Goal: Find specific page/section: Find specific page/section

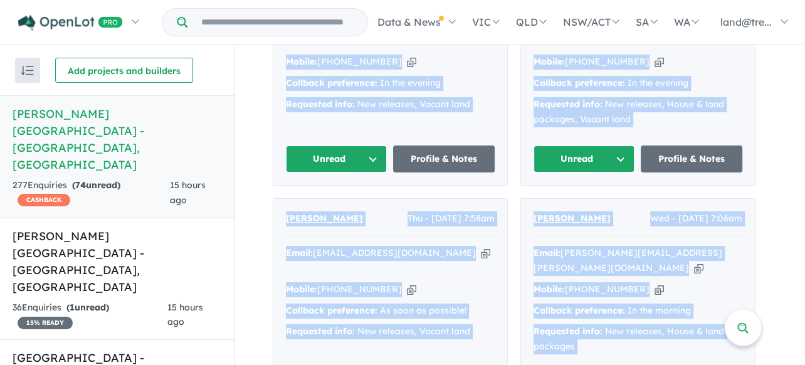
scroll to position [1619, 0]
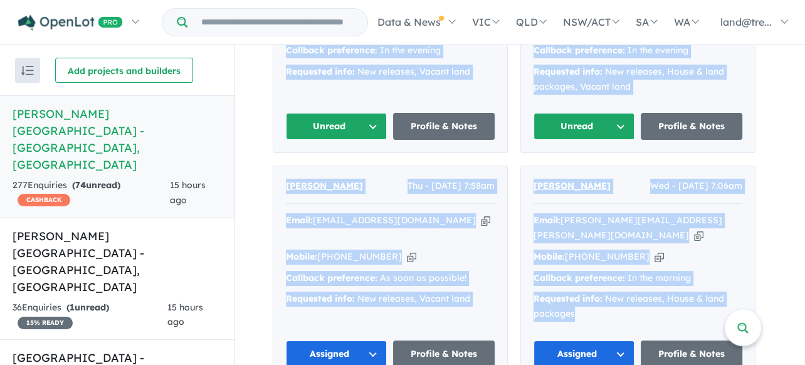
drag, startPoint x: 294, startPoint y: 148, endPoint x: 671, endPoint y: 223, distance: 384.3
click at [671, 223] on div "[PERSON_NAME] Sun - [DATE] 3:40pm Email: [EMAIL_ADDRESS][DOMAIN_NAME] Copied! M…" at bounding box center [514, 160] width 483 height 2348
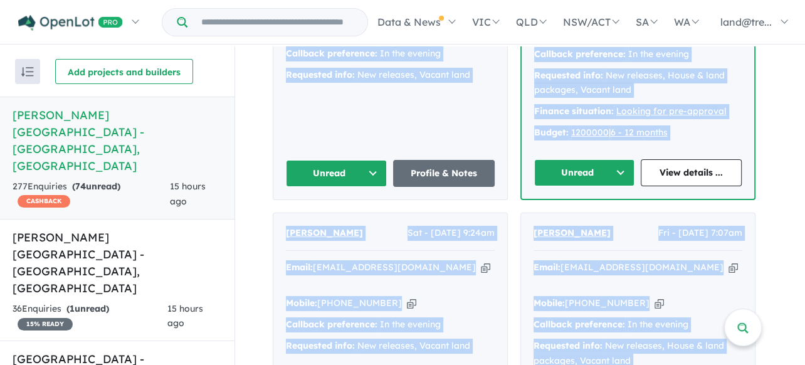
scroll to position [1180, 0]
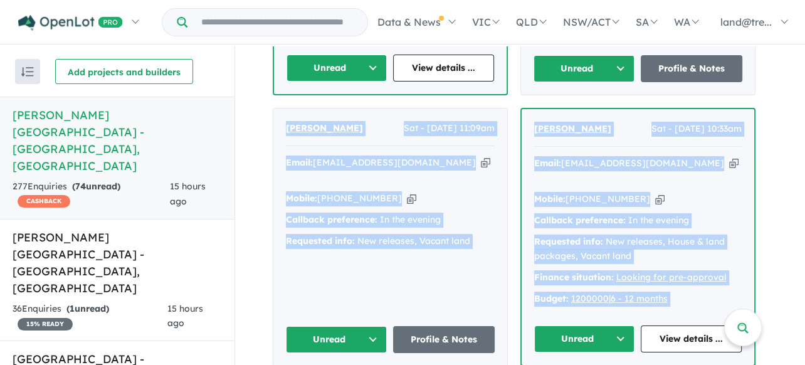
click at [698, 156] on div "Email: [EMAIL_ADDRESS][DOMAIN_NAME] Copied!" at bounding box center [638, 171] width 208 height 30
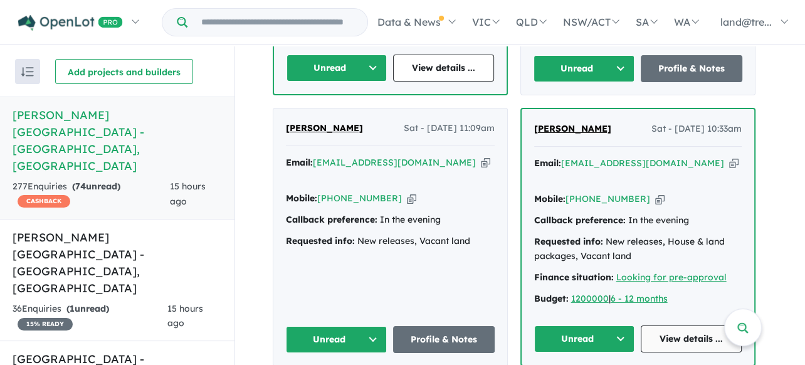
click at [701, 326] on link "View details ..." at bounding box center [691, 339] width 101 height 27
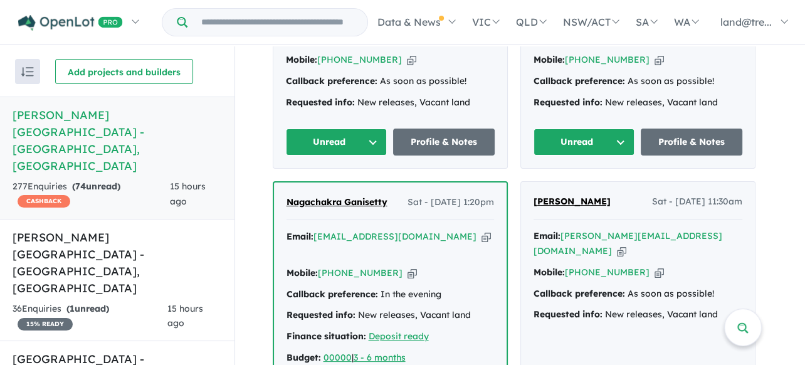
scroll to position [929, 0]
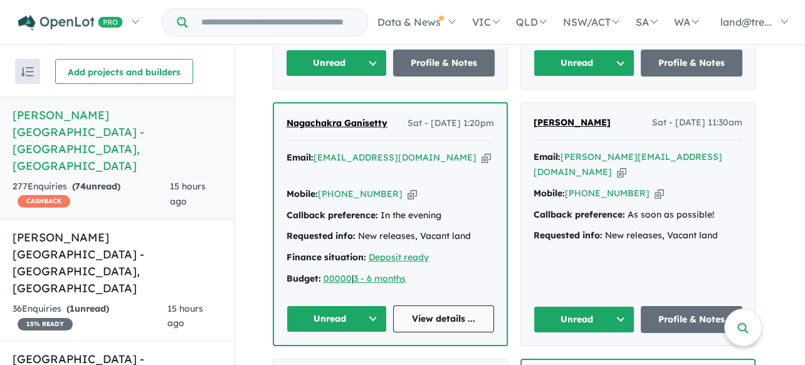
click at [442, 305] on link "View details ..." at bounding box center [443, 318] width 101 height 27
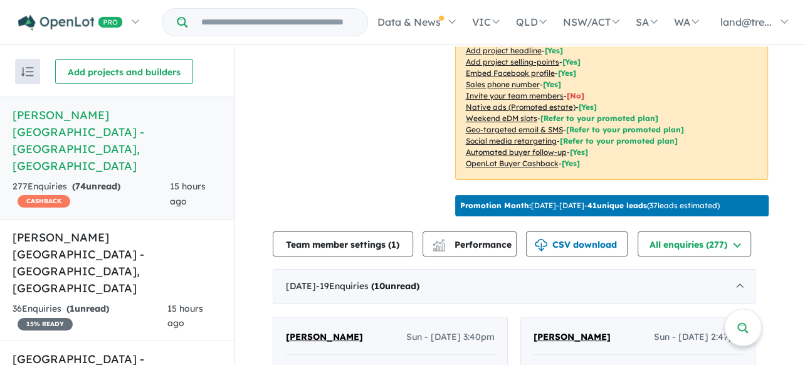
scroll to position [314, 0]
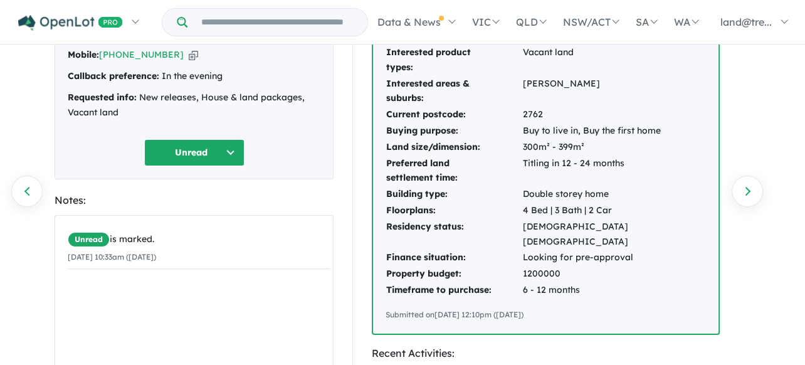
scroll to position [63, 0]
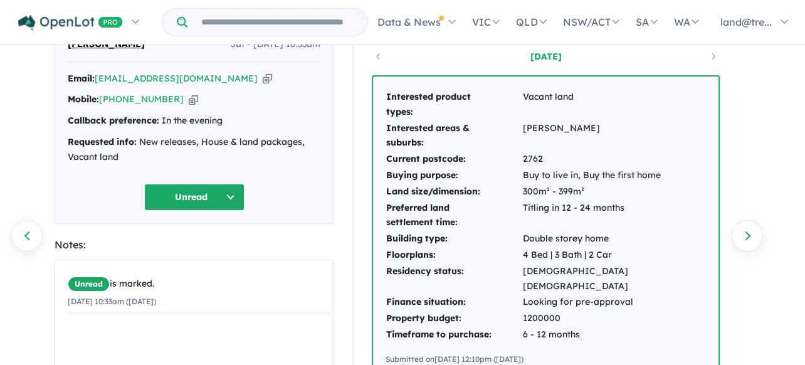
drag, startPoint x: 384, startPoint y: 88, endPoint x: 613, endPoint y: 306, distance: 316.8
click at [619, 314] on div "Interested product types: Vacant land Interested areas & suburbs: [GEOGRAPHIC_D…" at bounding box center [546, 228] width 346 height 302
click at [694, 109] on div "Interested product types: Vacant land Interested areas & suburbs: Grantham Curr…" at bounding box center [546, 228] width 346 height 302
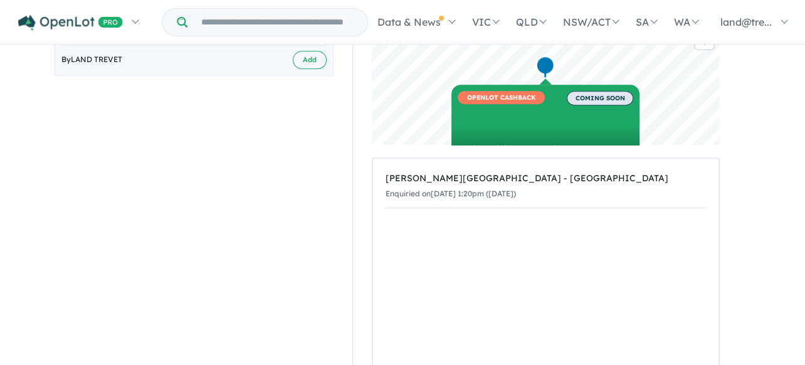
drag, startPoint x: 388, startPoint y: 91, endPoint x: 634, endPoint y: 85, distance: 246.5
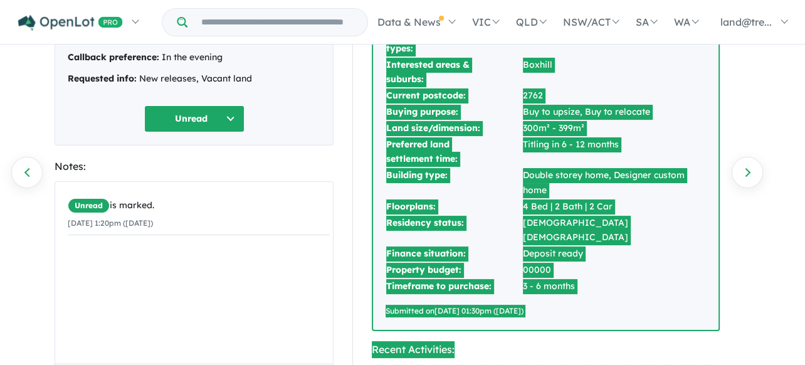
scroll to position [125, 0]
